Goal: Information Seeking & Learning: Learn about a topic

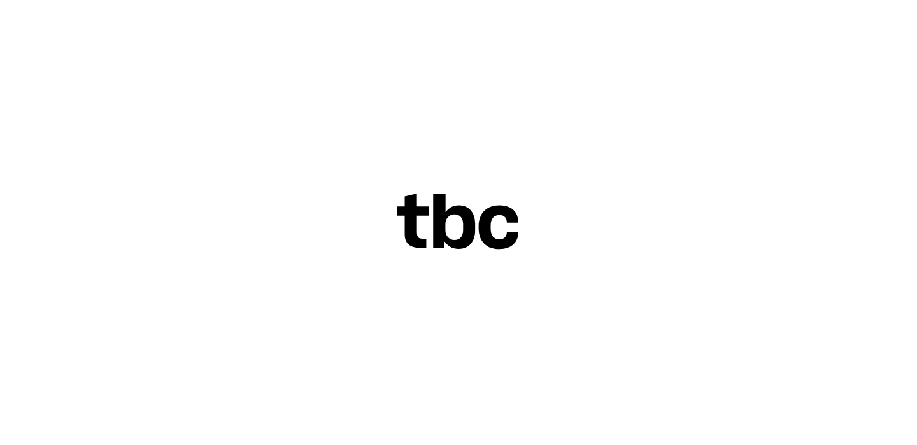
scroll to position [35, 0]
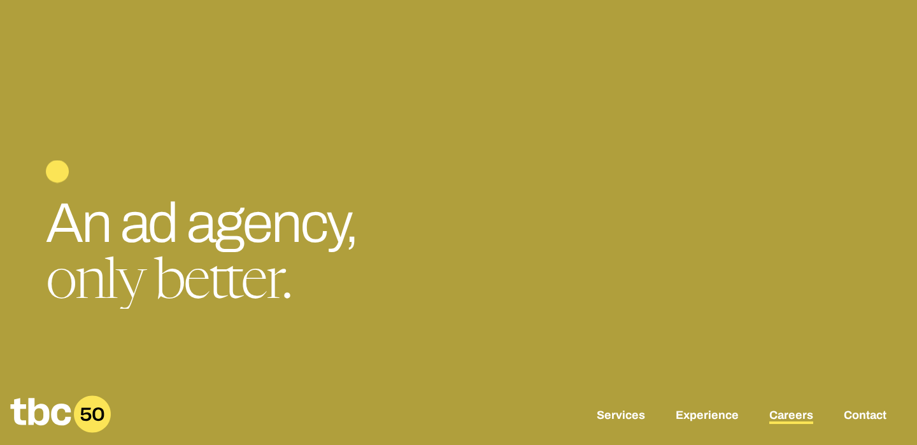
click at [803, 417] on link "Careers" at bounding box center [791, 416] width 44 height 15
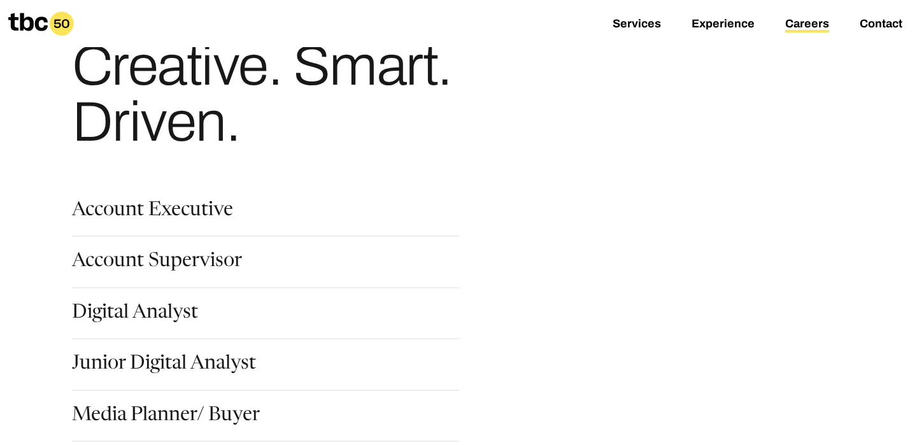
scroll to position [74, 0]
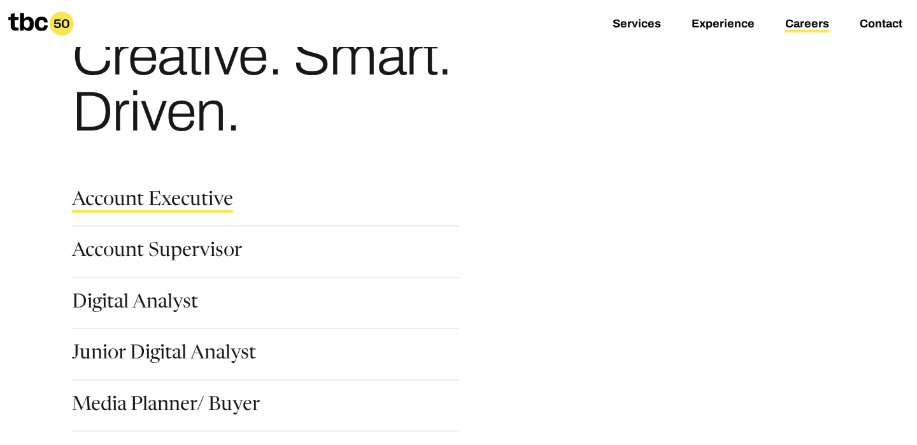
click at [201, 200] on link "Account Executive" at bounding box center [152, 202] width 161 height 22
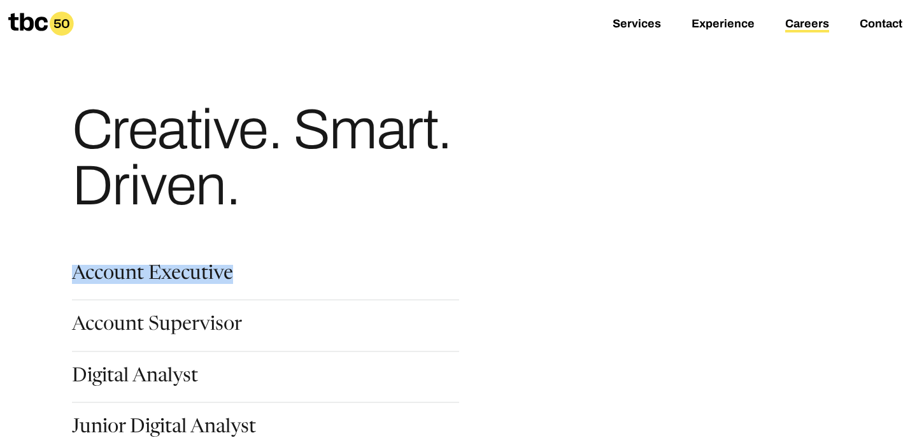
scroll to position [97, 0]
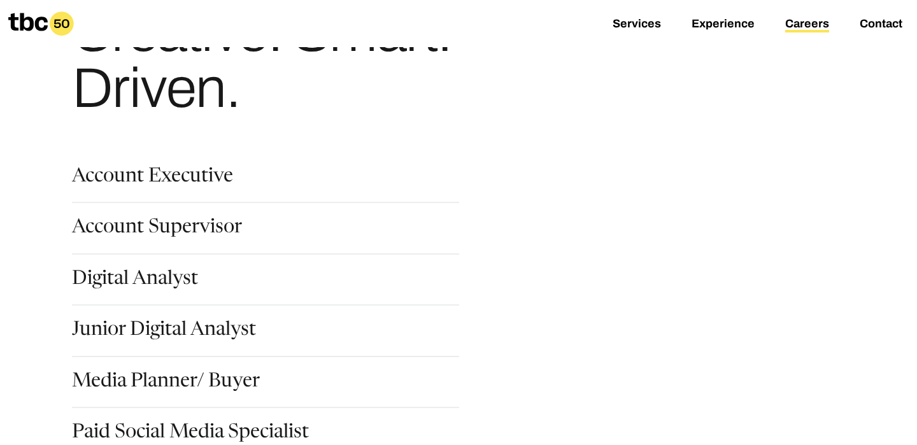
click at [218, 243] on div "Account Supervisor" at bounding box center [265, 236] width 387 height 36
click at [204, 230] on link "Account Supervisor" at bounding box center [157, 229] width 170 height 22
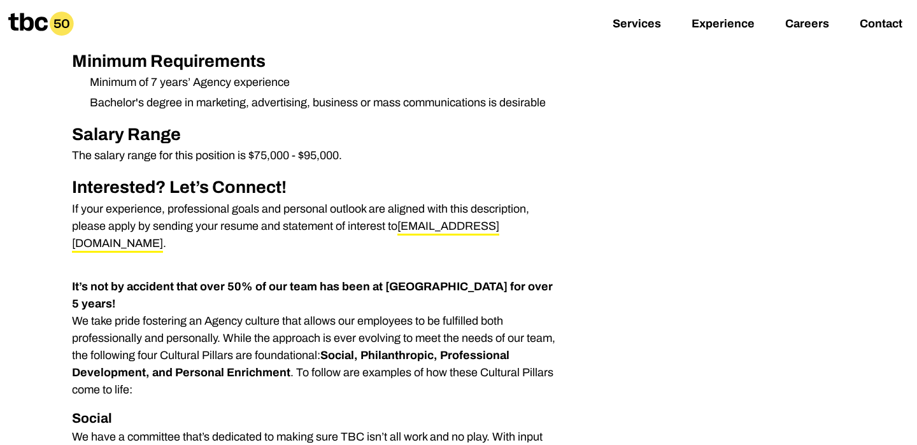
scroll to position [705, 0]
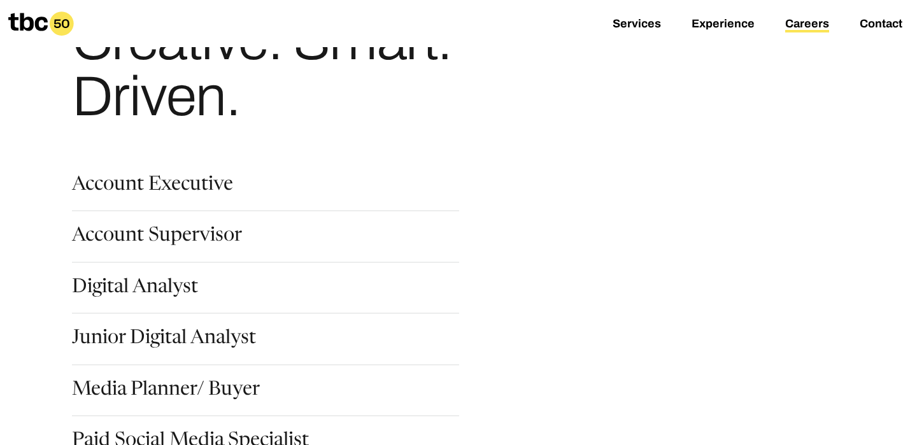
scroll to position [97, 0]
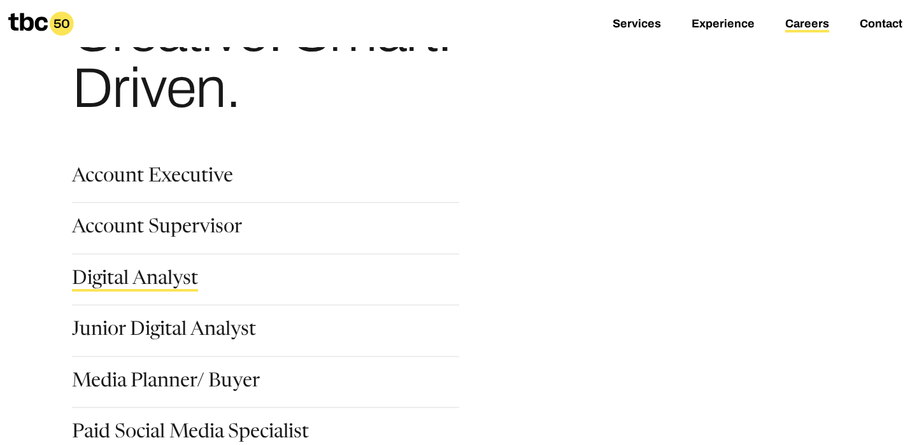
click at [150, 272] on link "Digital Analyst" at bounding box center [135, 281] width 126 height 22
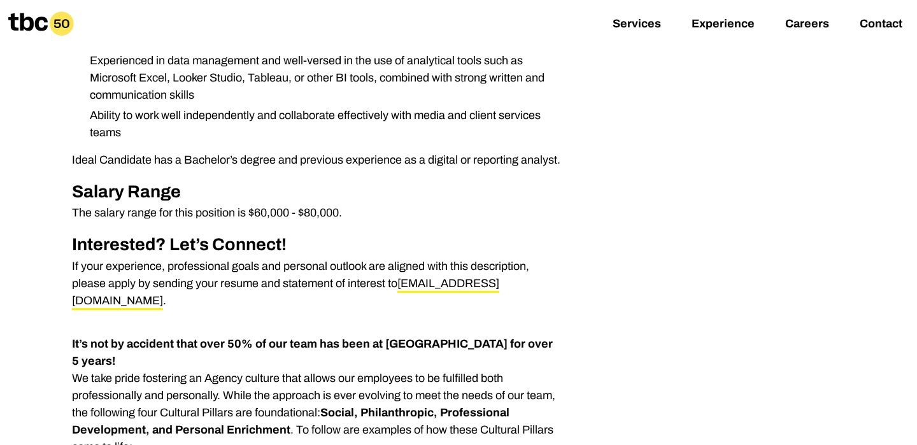
scroll to position [384, 0]
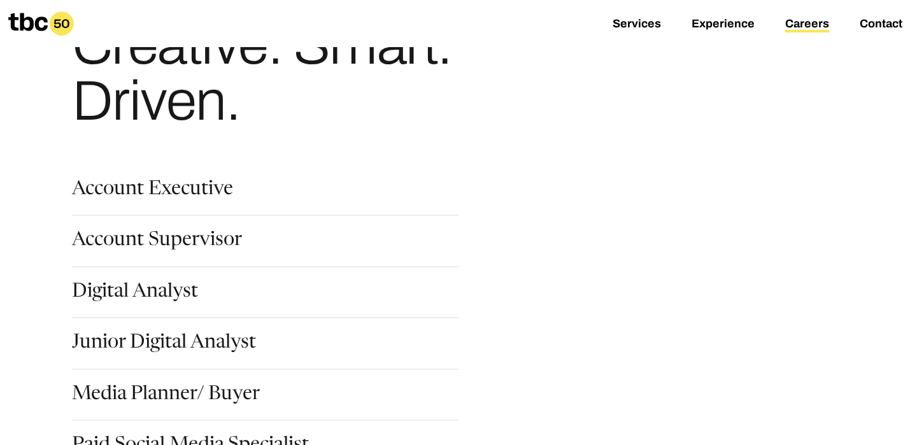
scroll to position [178, 0]
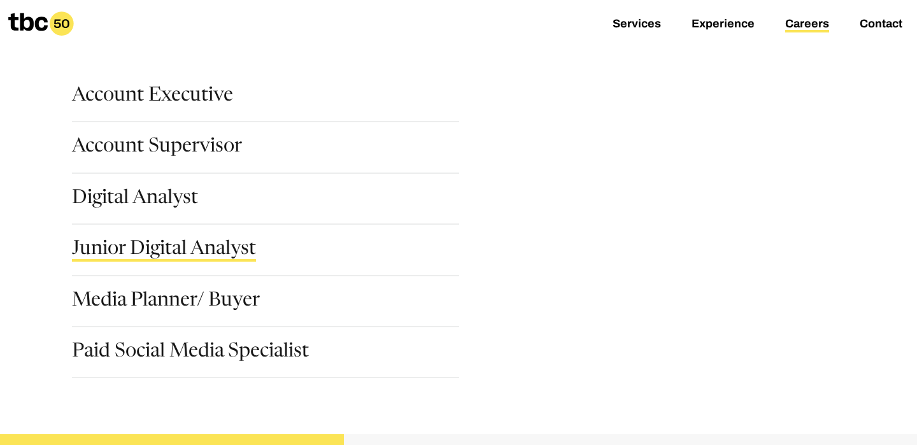
click at [150, 246] on link "Junior Digital Analyst" at bounding box center [164, 251] width 184 height 22
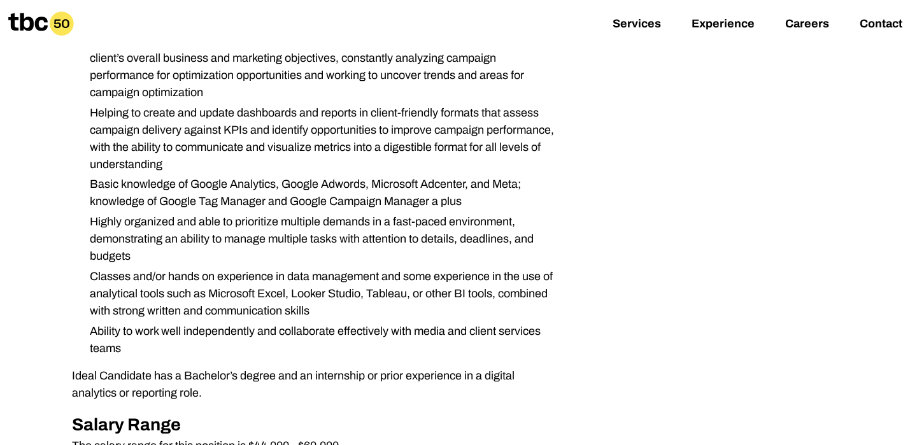
scroll to position [469, 0]
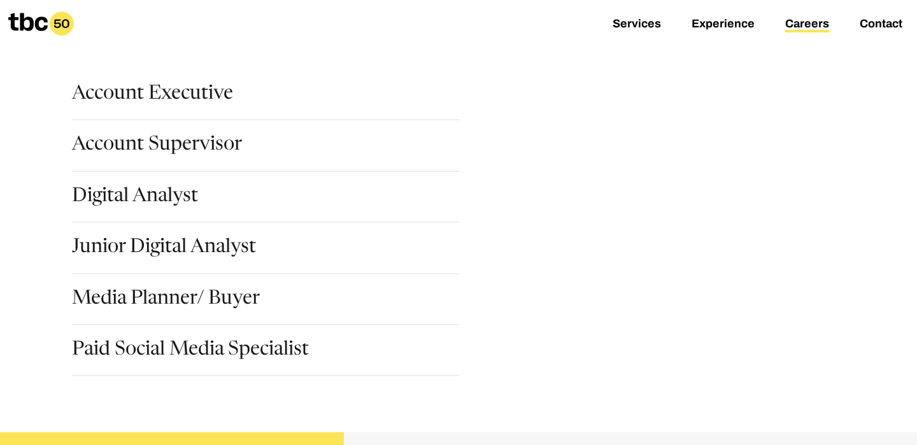
scroll to position [181, 0]
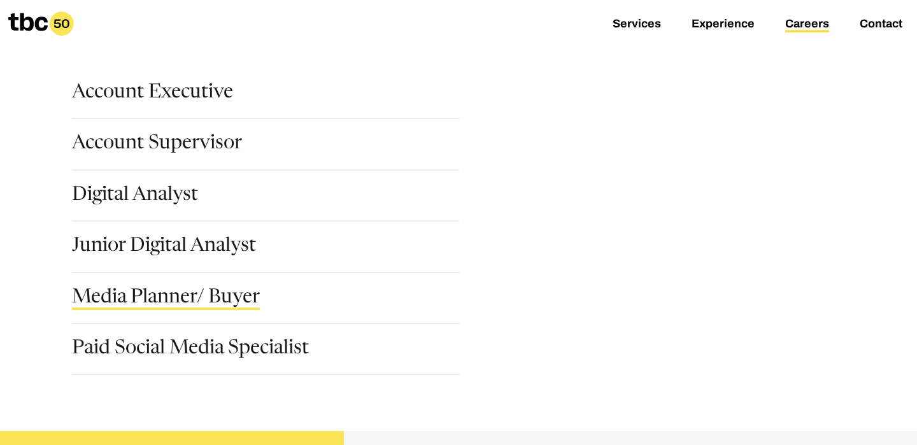
click at [185, 303] on link "Media Planner/ Buyer" at bounding box center [166, 299] width 188 height 22
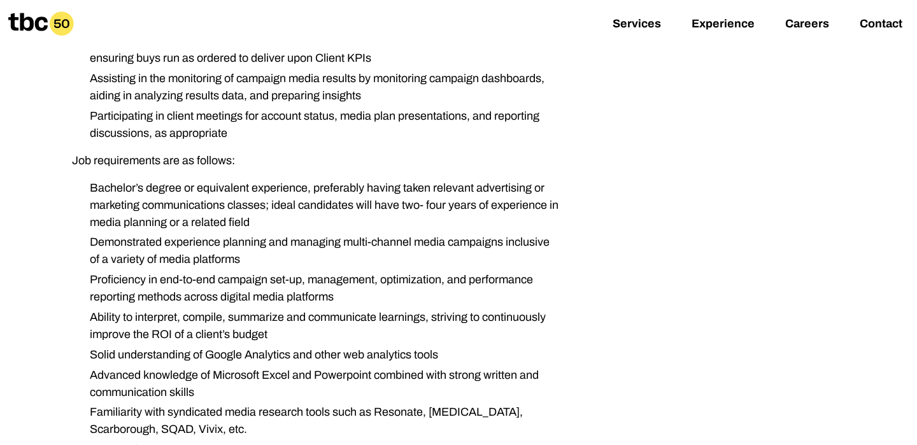
scroll to position [637, 0]
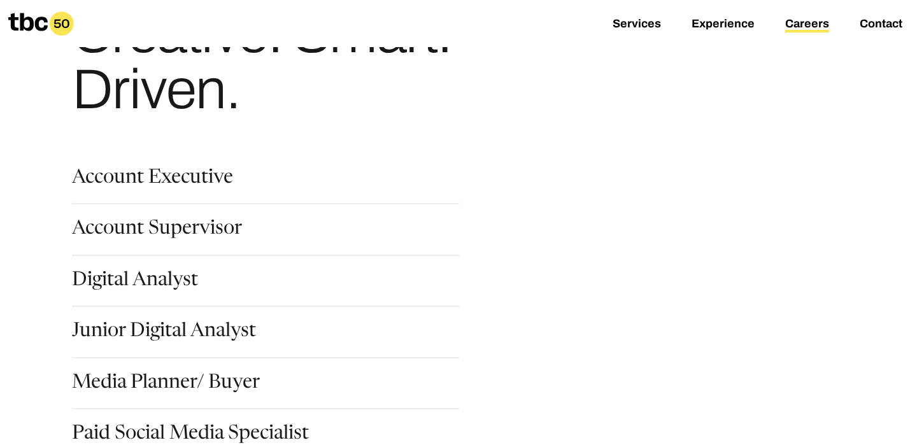
scroll to position [251, 0]
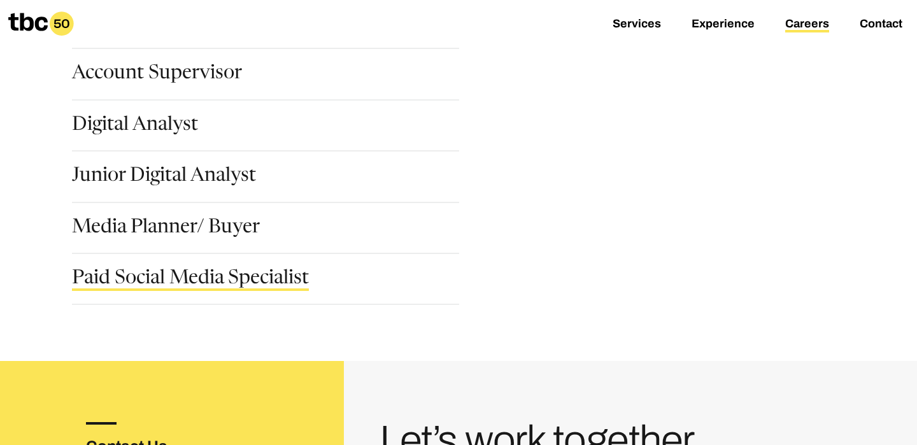
click at [170, 283] on link "Paid Social Media Specialist" at bounding box center [190, 280] width 237 height 22
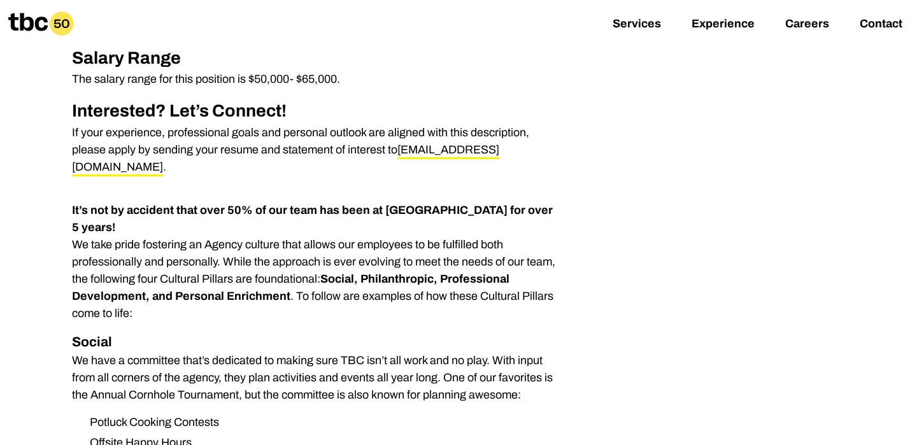
scroll to position [956, 0]
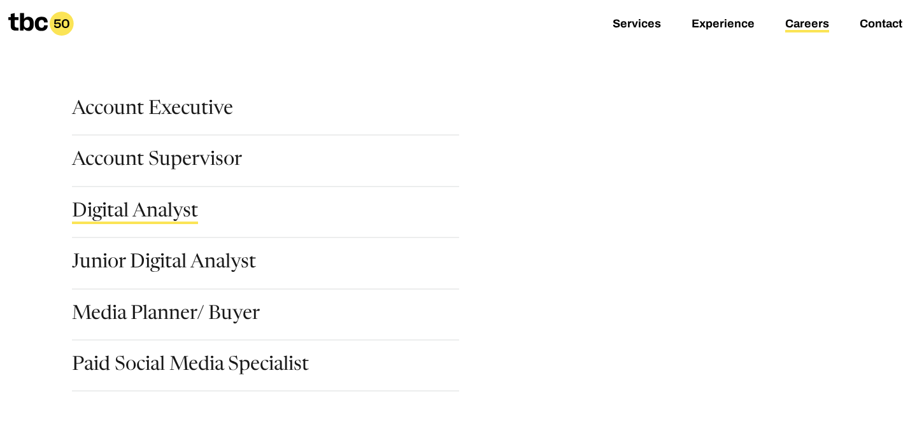
scroll to position [171, 0]
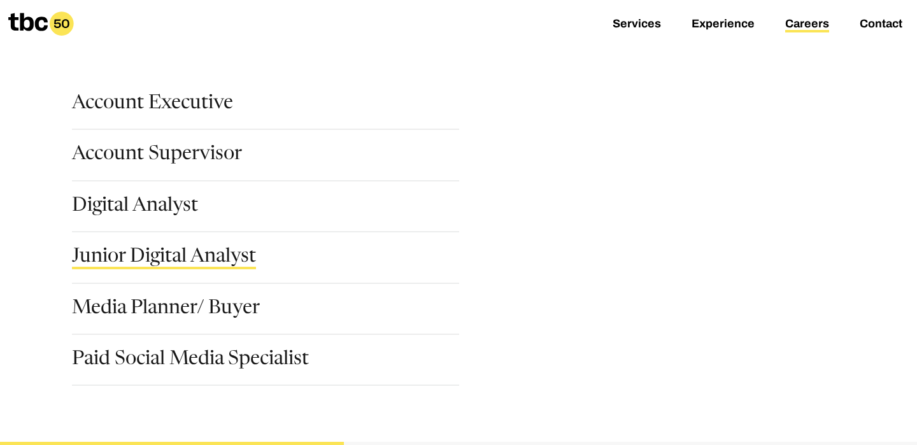
click at [146, 250] on link "Junior Digital Analyst" at bounding box center [164, 259] width 184 height 22
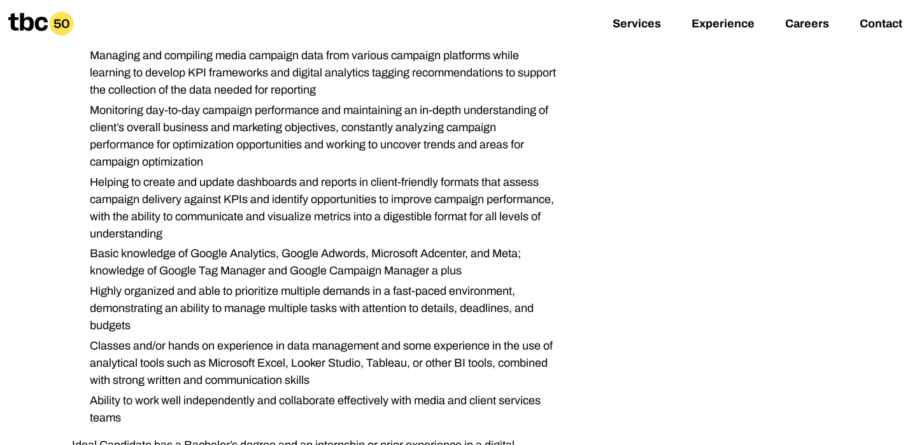
scroll to position [396, 0]
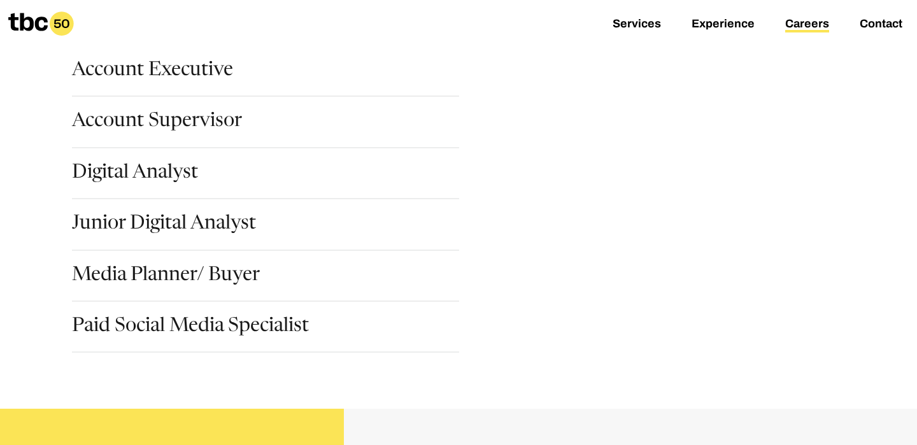
scroll to position [206, 0]
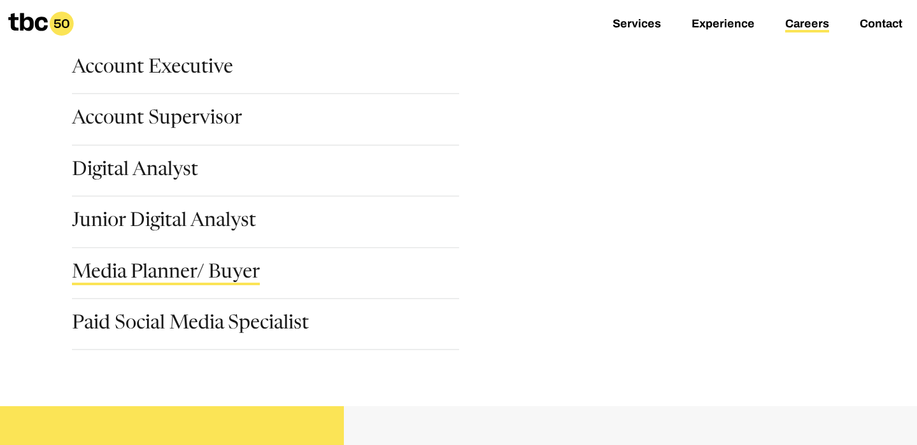
click at [225, 274] on link "Media Planner/ Buyer" at bounding box center [166, 275] width 188 height 22
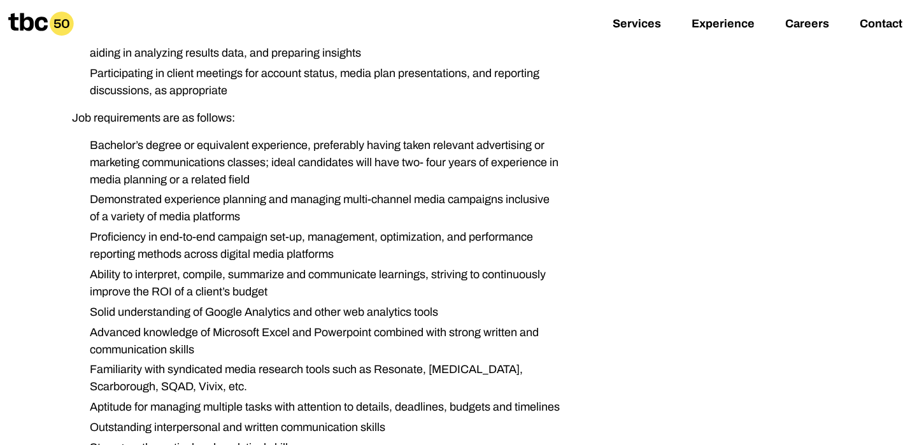
scroll to position [690, 0]
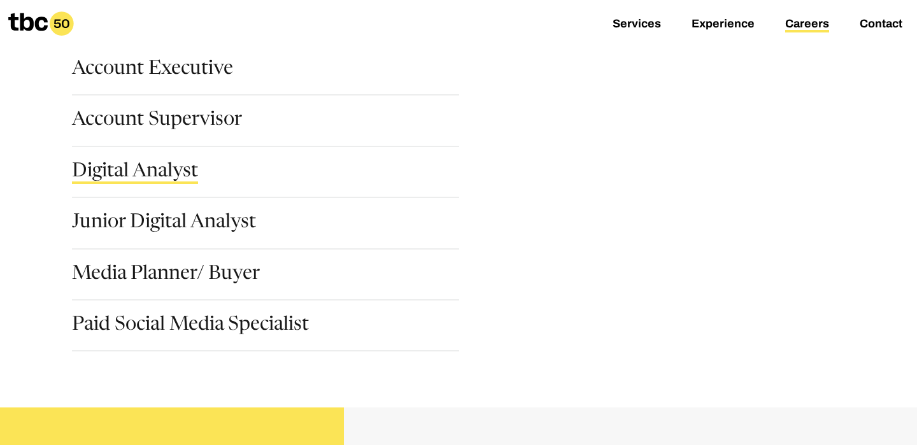
scroll to position [211, 0]
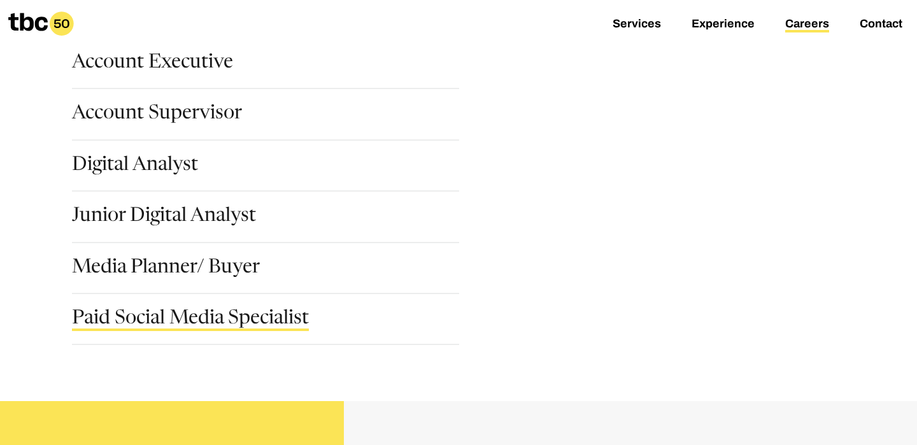
click at [192, 312] on link "Paid Social Media Specialist" at bounding box center [190, 320] width 237 height 22
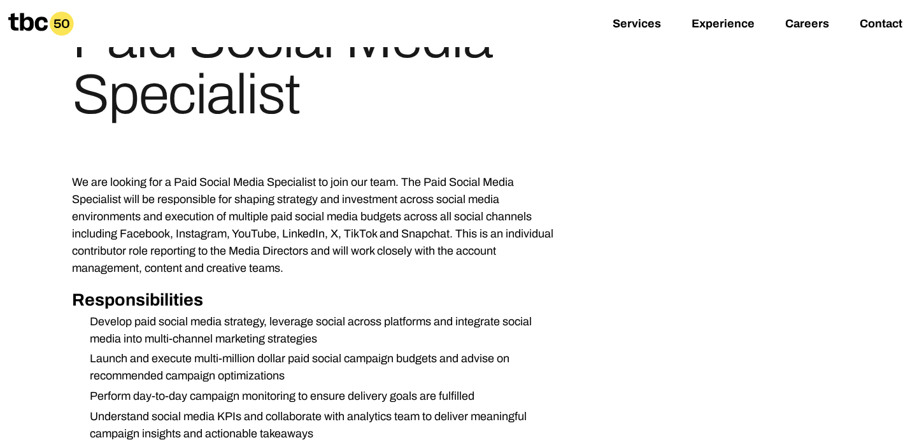
scroll to position [48, 0]
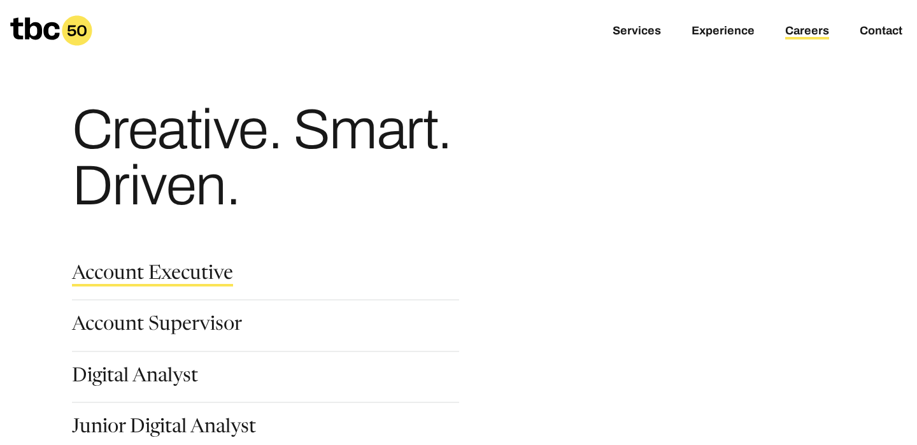
click at [180, 269] on link "Account Executive" at bounding box center [152, 276] width 161 height 22
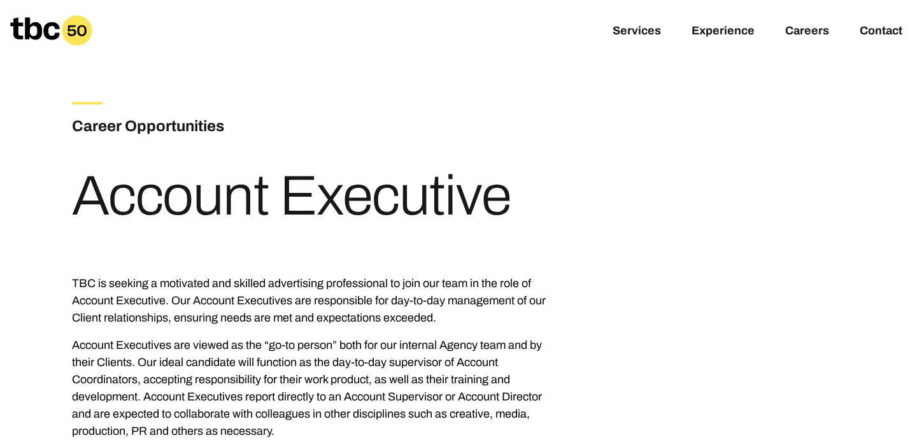
drag, startPoint x: 511, startPoint y: 200, endPoint x: 162, endPoint y: 145, distance: 352.6
click at [162, 145] on div "Career Opportunities Account Executive" at bounding box center [291, 168] width 439 height 132
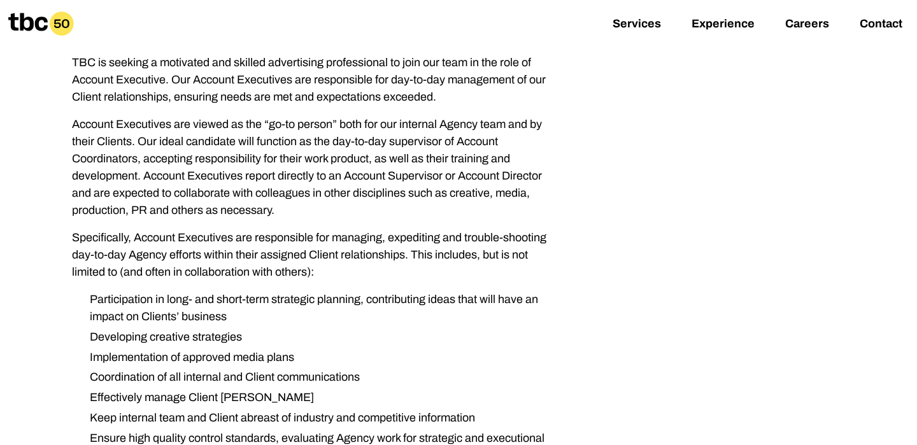
scroll to position [220, 0]
